Goal: Answer question/provide support

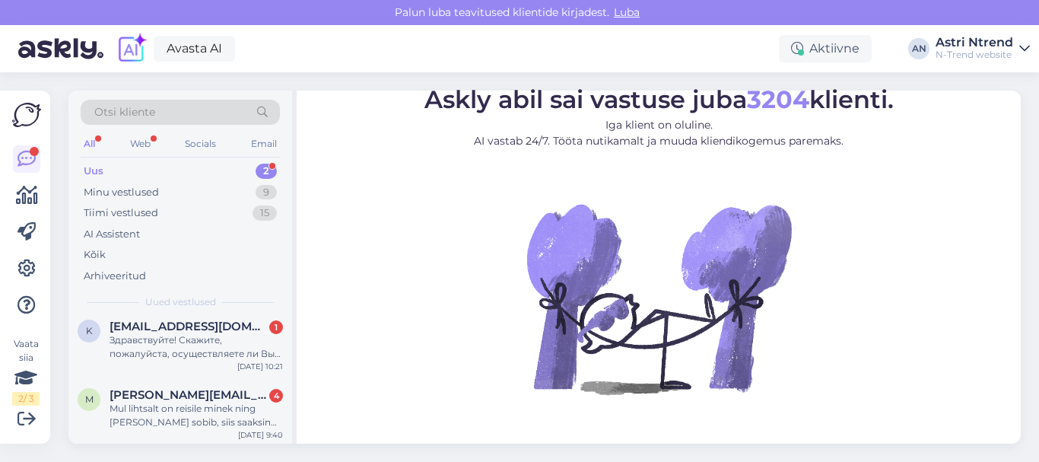
scroll to position [11, 0]
click at [146, 332] on div "Здравствуйте! Скажите, пожалуйста, осуществляете ли Вы доставку в [GEOGRAPHIC_D…" at bounding box center [196, 344] width 173 height 27
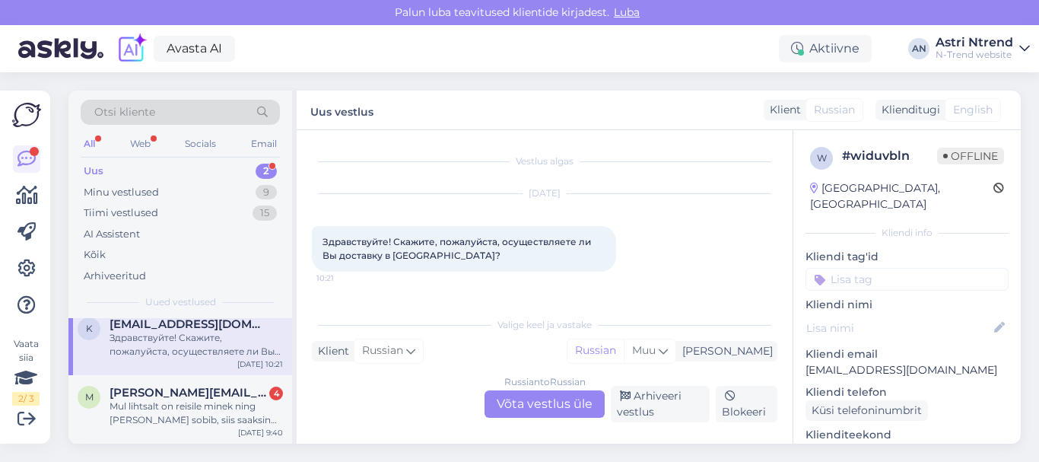
click at [523, 397] on div "Russian to Russian Võta vestlus üle" at bounding box center [545, 403] width 120 height 27
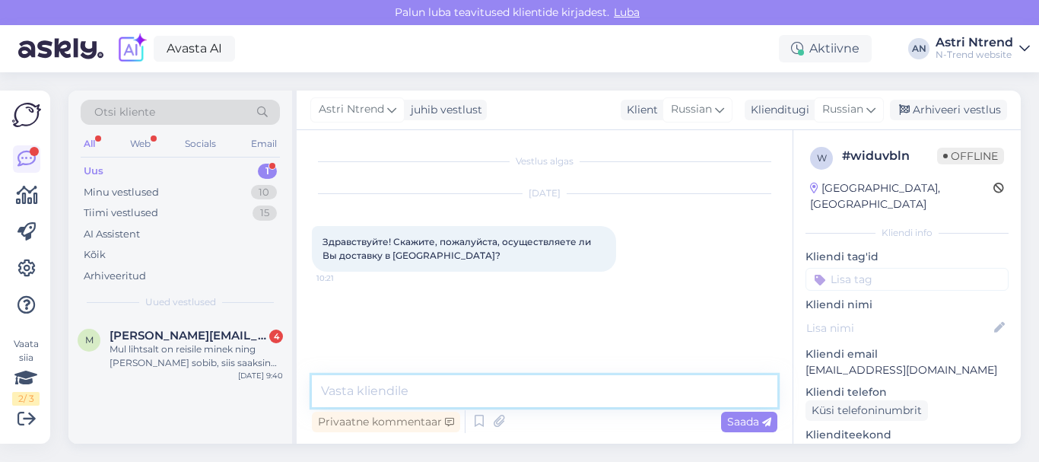
click at [390, 385] on textarea at bounding box center [545, 391] width 466 height 32
type textarea "з"
paste textarea "[URL][DOMAIN_NAME]"
type textarea "Здравствуйте! [URL][DOMAIN_NAME]"
click at [749, 417] on span "Saada" at bounding box center [749, 422] width 44 height 14
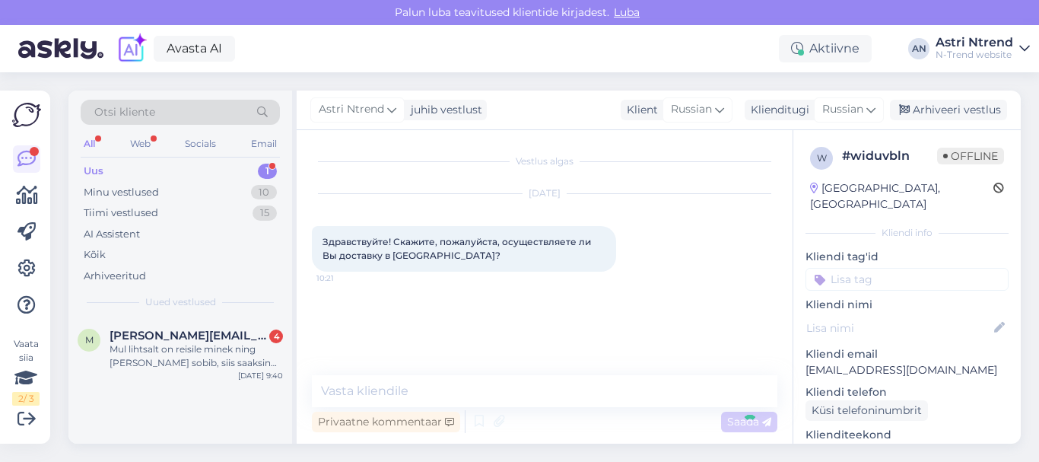
scroll to position [6, 0]
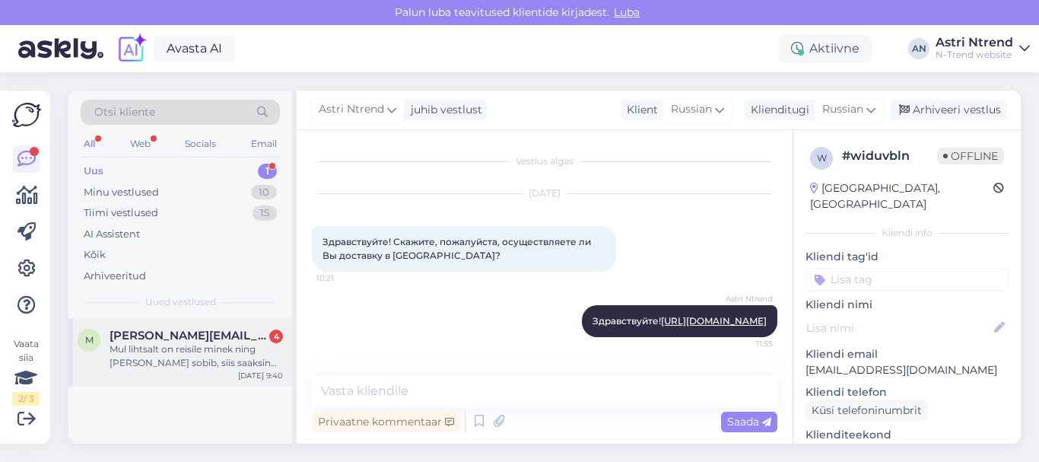
click at [202, 354] on div "Mul lihtsalt on reisile minek ning [PERSON_NAME] sobib, siis saaksin [PERSON_NA…" at bounding box center [196, 355] width 173 height 27
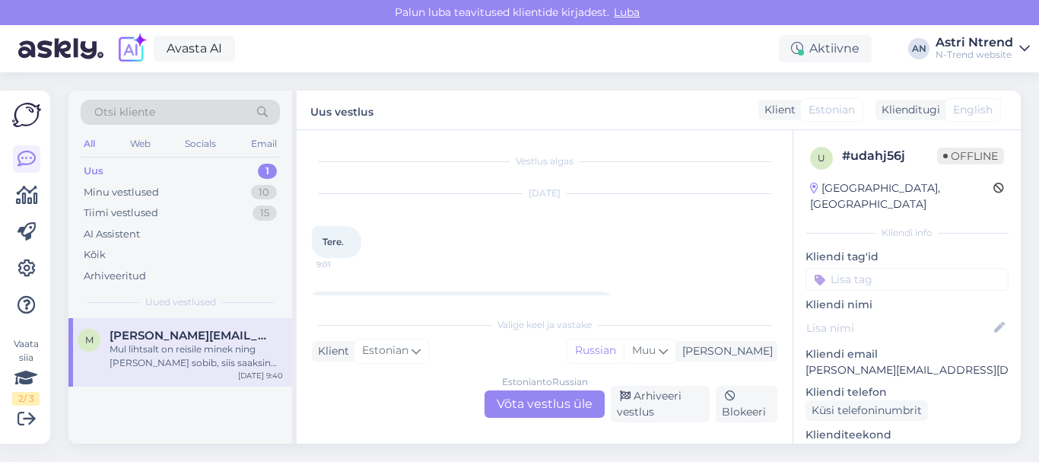
scroll to position [203, 0]
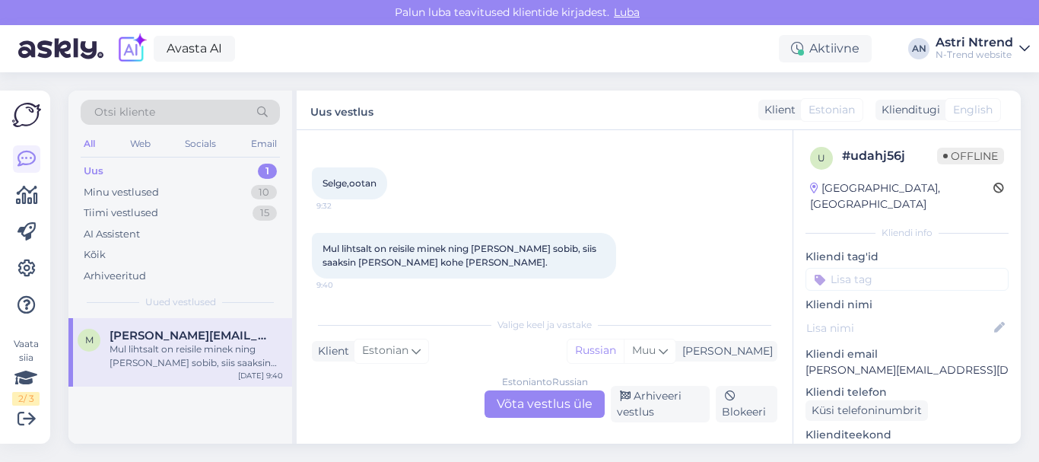
click at [556, 395] on div "Estonian to Russian Võta vestlus üle" at bounding box center [545, 403] width 120 height 27
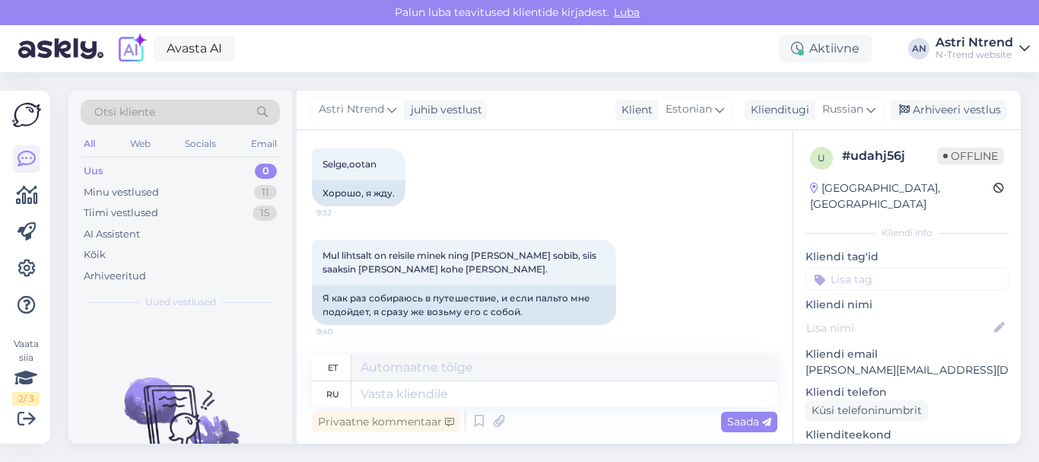
scroll to position [288, 0]
click at [386, 391] on textarea at bounding box center [564, 394] width 426 height 26
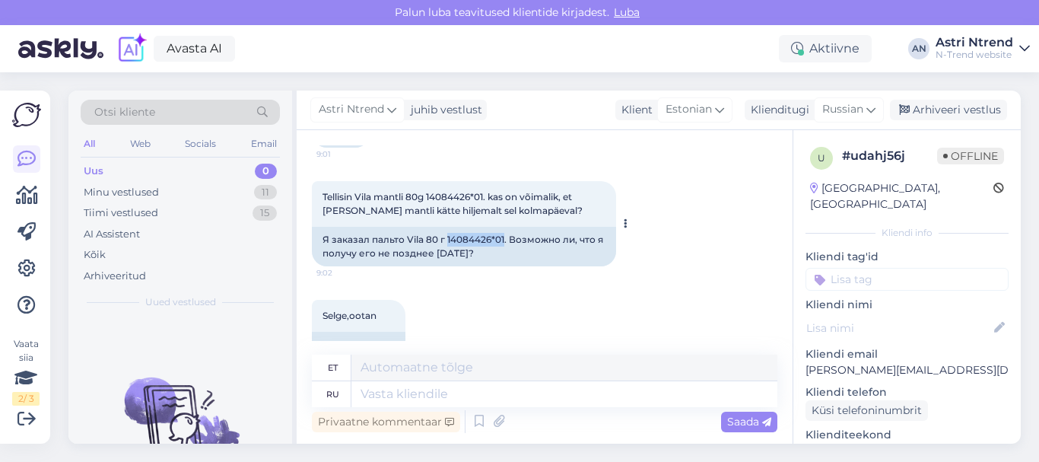
drag, startPoint x: 447, startPoint y: 237, endPoint x: 504, endPoint y: 235, distance: 57.1
click at [504, 235] on div "Я заказал пальто Vila 80 г 14084426*01. Возможно ли, что я получу его не поздне…" at bounding box center [464, 247] width 304 height 40
copy div "14084426*01"
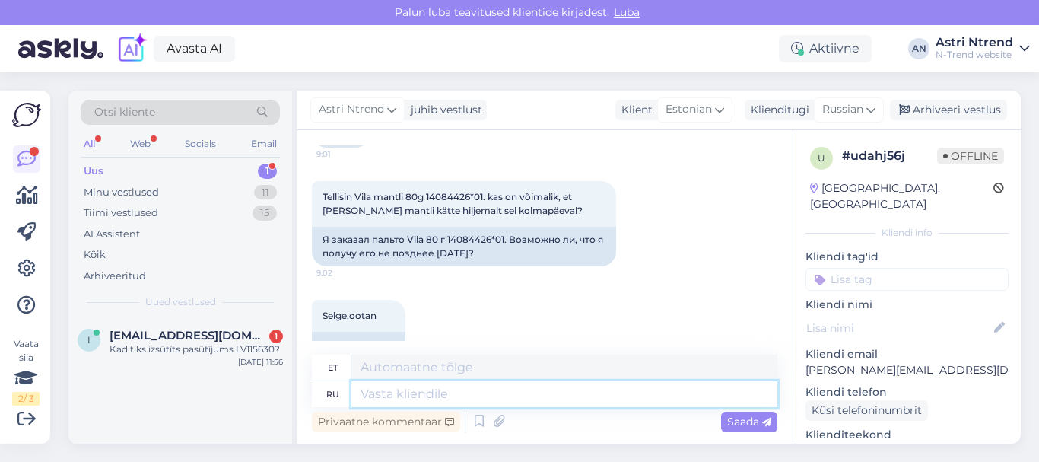
click at [392, 393] on textarea at bounding box center [564, 394] width 426 height 26
type textarea "З"
type textarea "Z"
type textarea "Здравств"
type textarea "Tervitused"
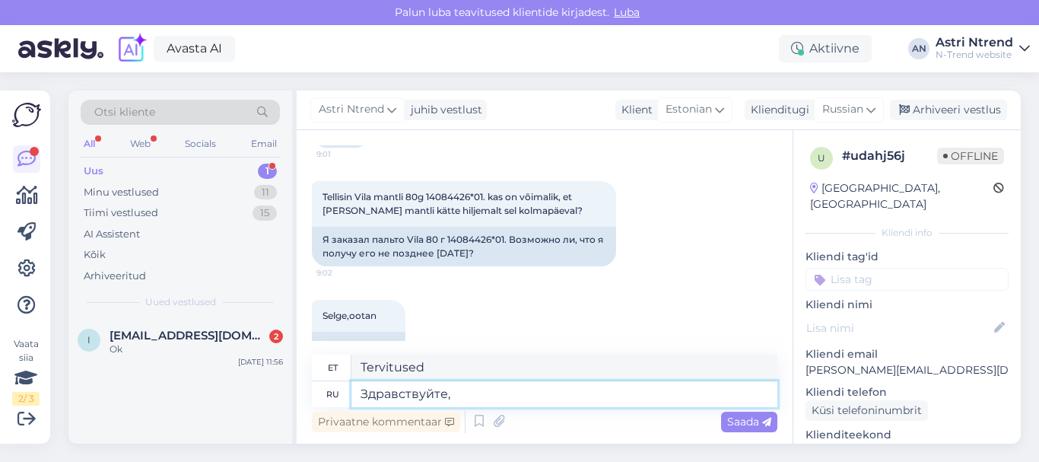
type textarea "Здравствуйте,"
type textarea "Tere,"
type textarea "Здравствуйте, товар"
type textarea "Tere, toode"
type textarea "Здравствуйте, товар сего"
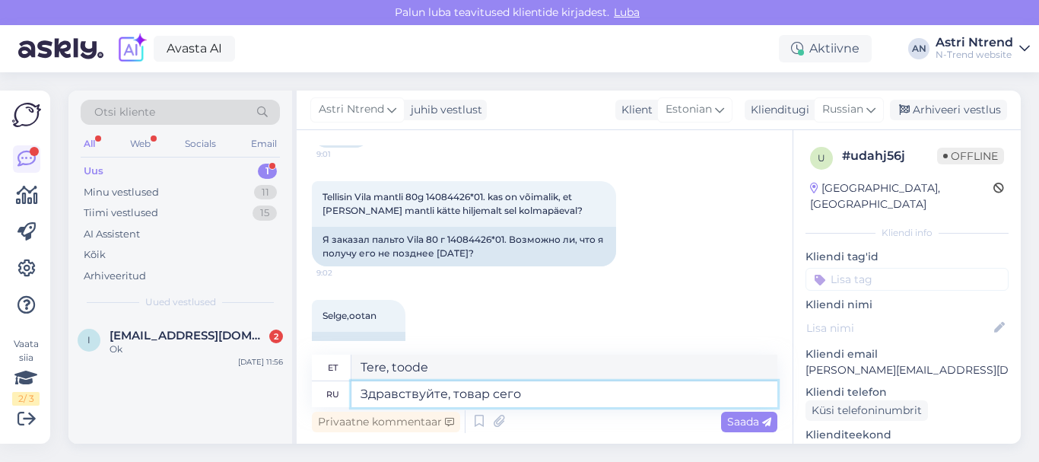
type textarea "Tere, see toode on seg"
type textarea "Здравствуйте, товар [DATE]"
type textarea "Tere, kaup on täna kohal"
type textarea "Здравствуйте, товар [DATE] отправят"
type textarea "Tere, kaup saadetakse täna teele."
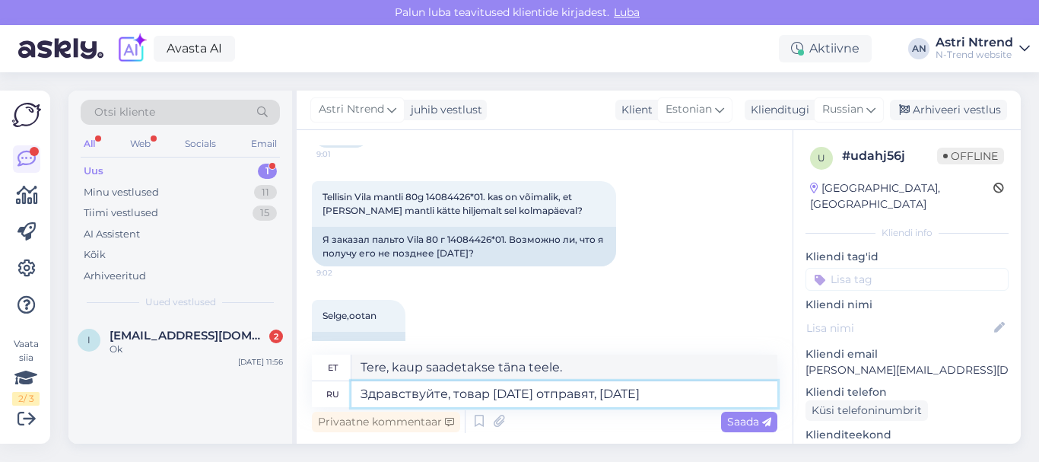
type textarea "Здравствуйте, товар [DATE] отправят, [DATE]"
type textarea "Tere, kaup saadetakse täna, homme."
type textarea "Здравствуйте, товар [DATE] отправят, [DATE] пол"
type textarea "Tere, kaup saadetakse täna, homme [PERSON_NAME] peal."
type textarea "Здравствуйте, товар [DATE] отправят, [DATE] получите"
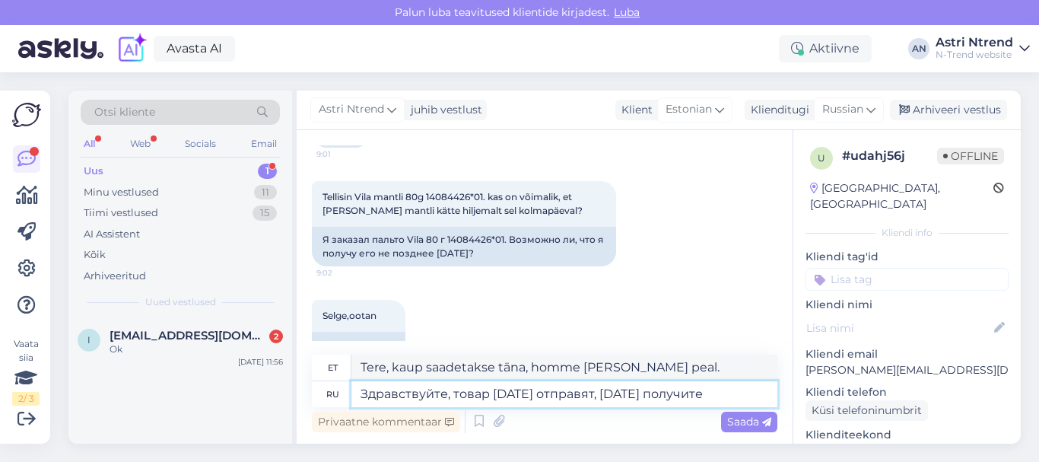
type textarea "Tere, kaup saadetakse täna teele, saate selle homme kätte."
type textarea "Здравствуйте, товар [DATE] отправят, [DATE] получите."
click at [744, 421] on span "Saada" at bounding box center [749, 422] width 44 height 14
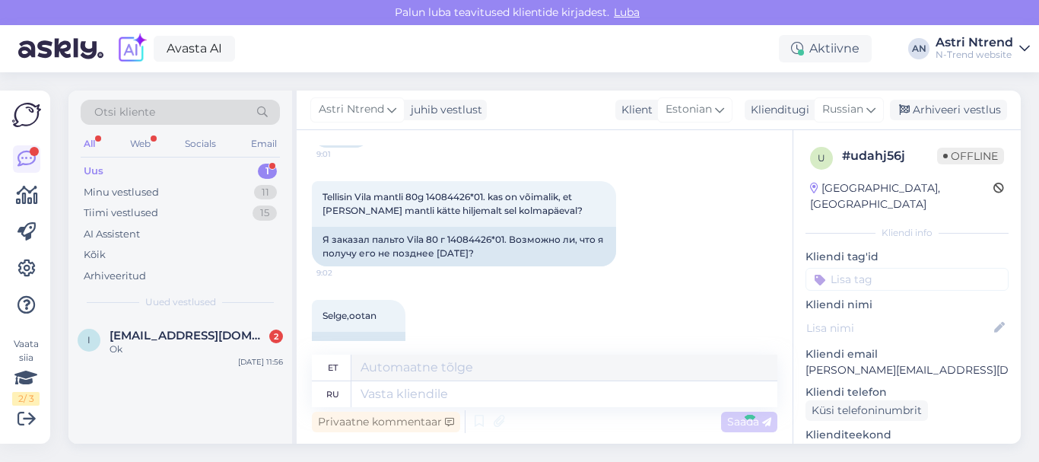
scroll to position [380, 0]
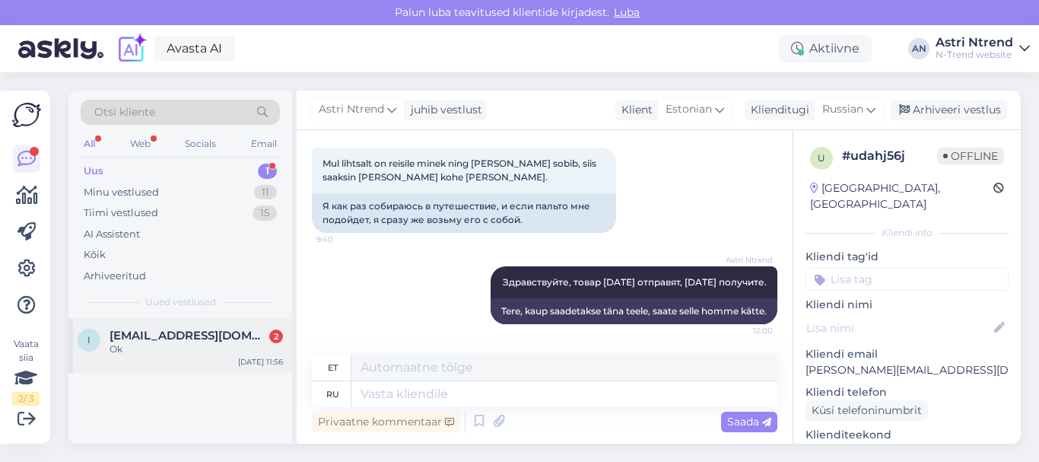
click at [167, 345] on div "Ok" at bounding box center [196, 349] width 173 height 14
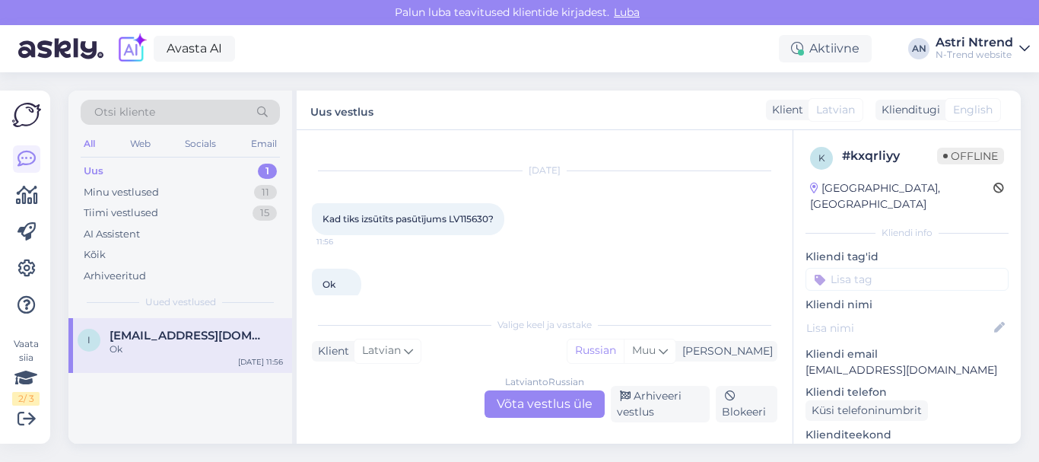
scroll to position [45, 0]
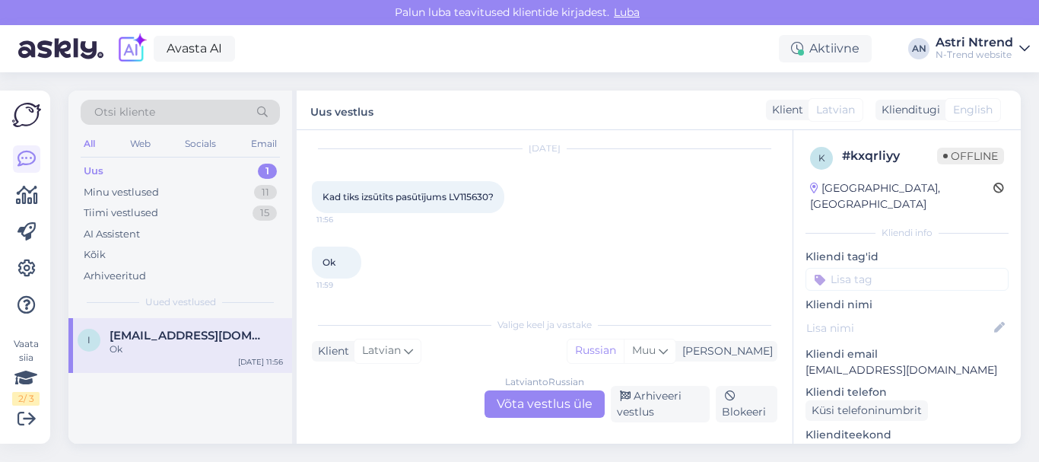
click at [555, 396] on div "[DEMOGRAPHIC_DATA] to Russian Võta vestlus üle" at bounding box center [545, 403] width 120 height 27
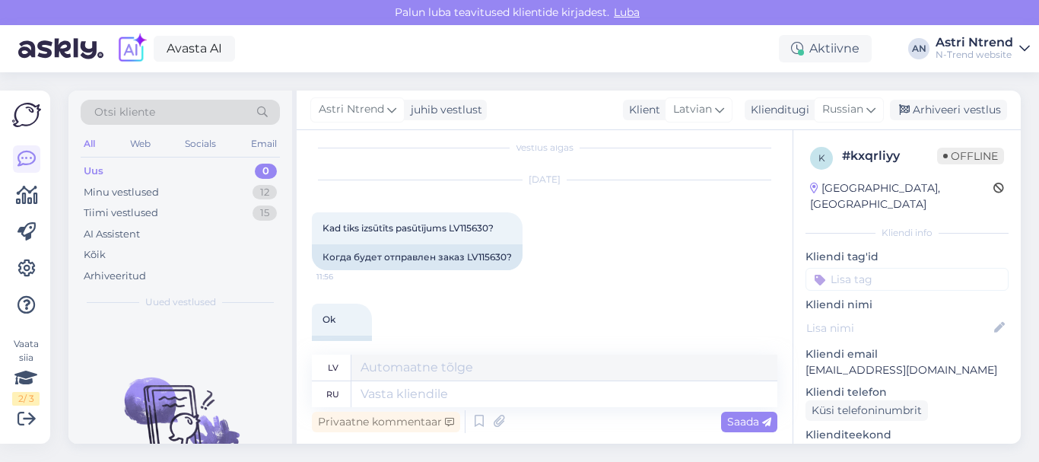
scroll to position [0, 0]
